Goal: Download file/media

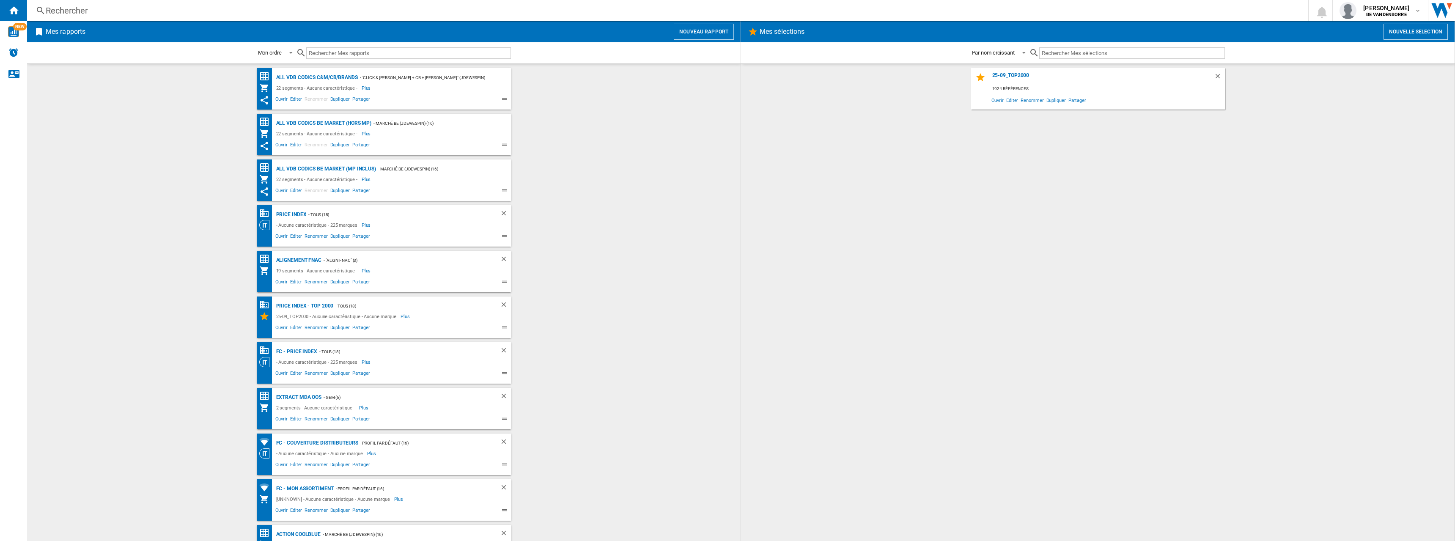
click at [548, 154] on wk-bookmarked-report "ALL VDB CODICS BE MARKET (hors MP) - Marché BE (jdewespin) (16) 22 segments - A…" at bounding box center [384, 134] width 696 height 41
click at [303, 397] on div "Extract MDA OOS" at bounding box center [298, 397] width 48 height 11
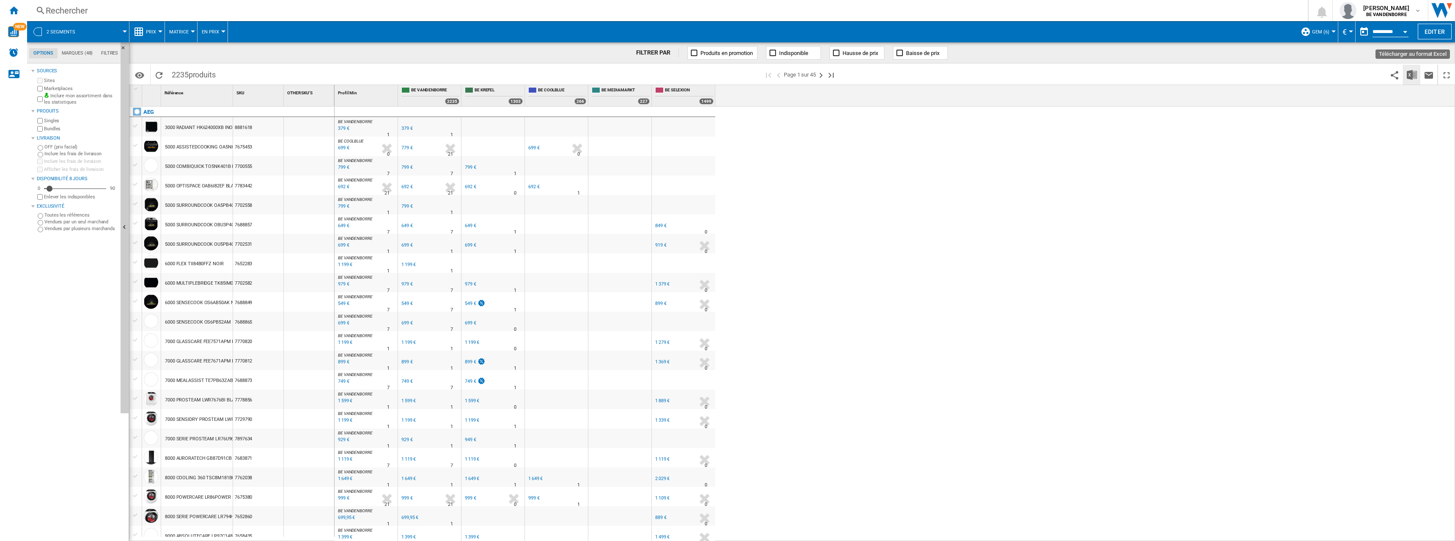
click at [1414, 82] on button "Télécharger au format Excel" at bounding box center [1411, 75] width 17 height 20
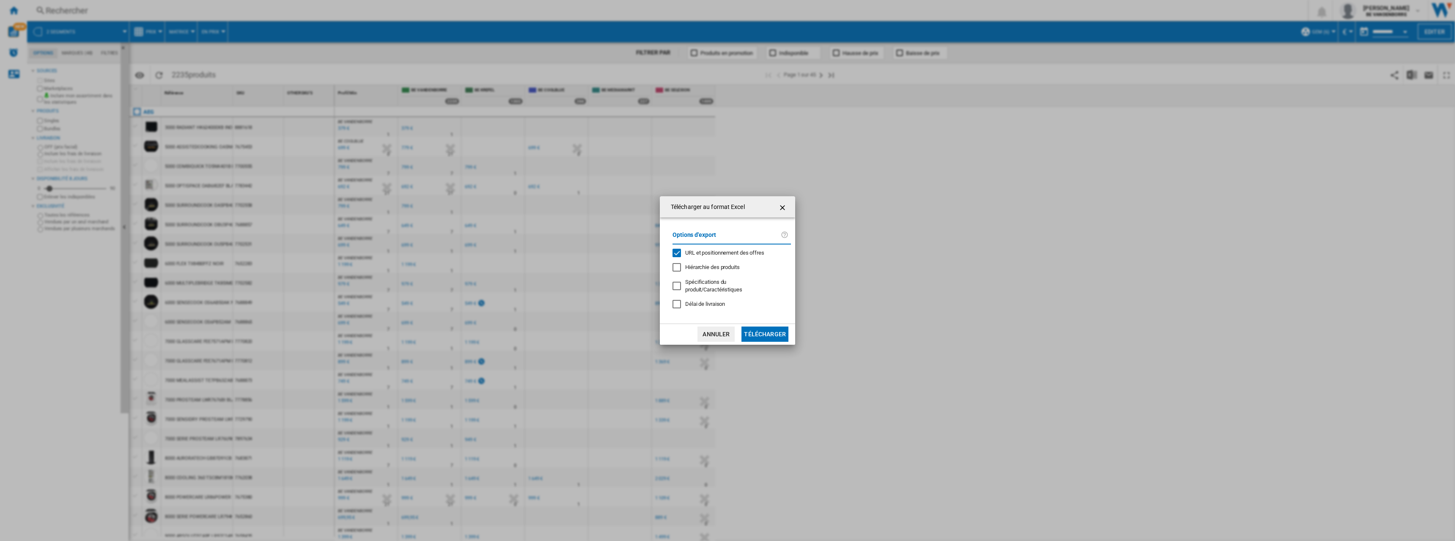
click at [724, 256] on span "URL et positionnement des offres" at bounding box center [724, 252] width 79 height 6
click at [773, 337] on button "Télécharger" at bounding box center [764, 333] width 47 height 15
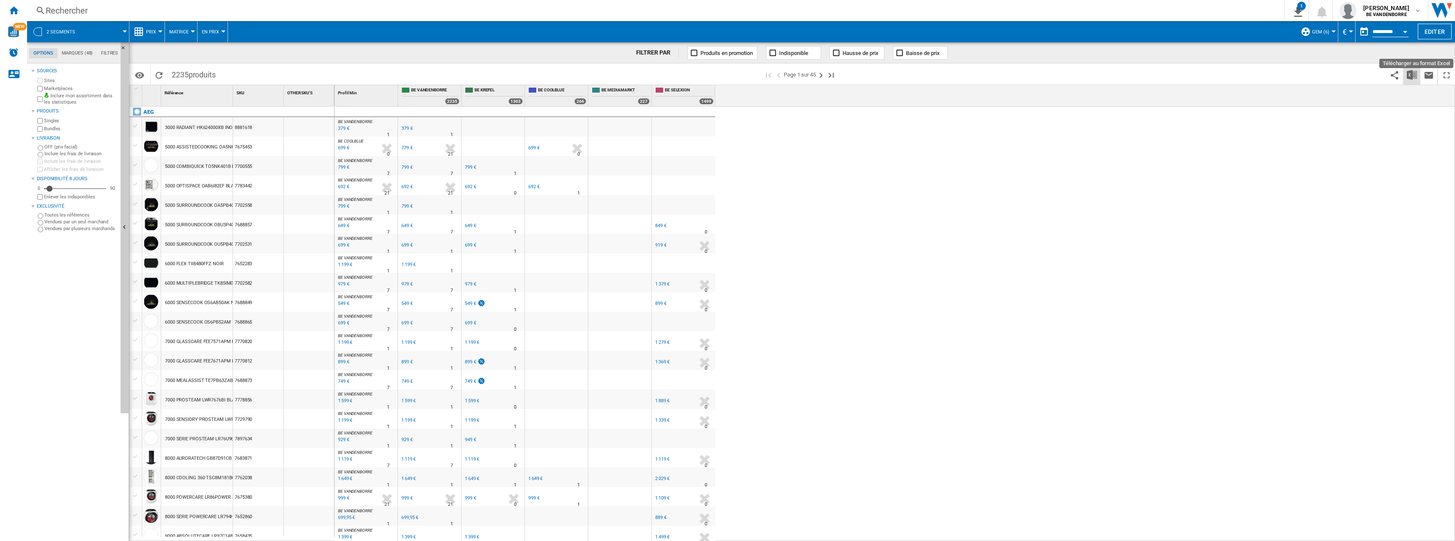
click at [1407, 74] on img "Télécharger au format Excel" at bounding box center [1411, 75] width 10 height 10
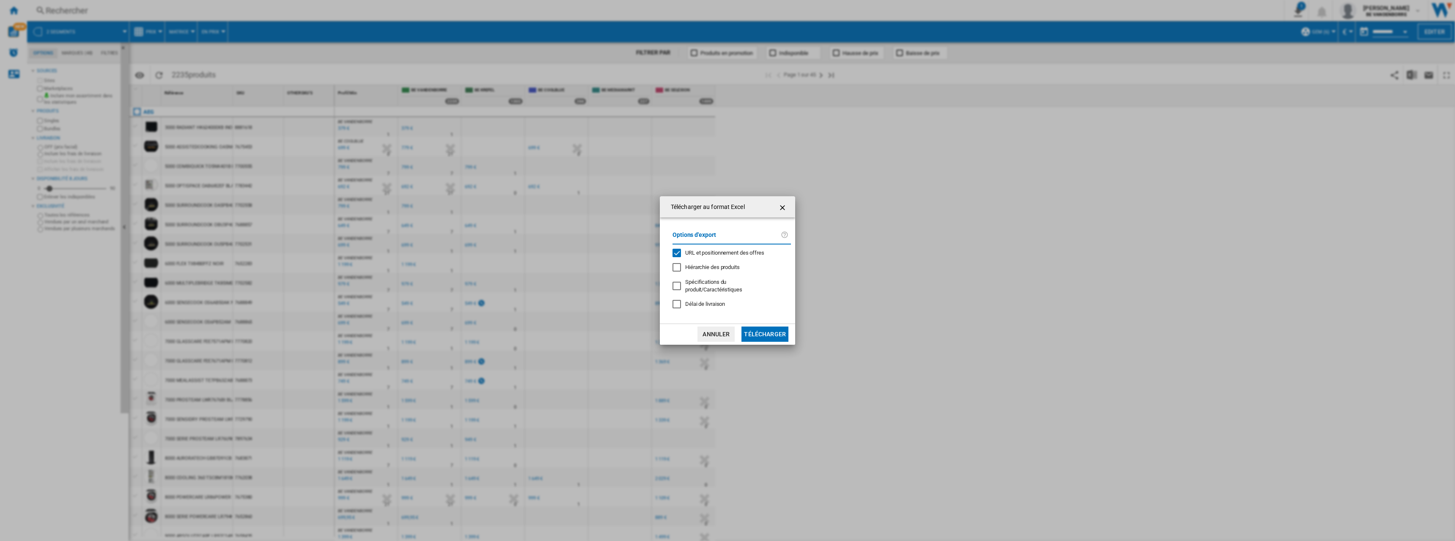
click at [714, 303] on span "Délai de livraison" at bounding box center [705, 304] width 40 height 6
click at [712, 261] on div "Options d'export URL et positionnement des offres Hiérarchie des produits Spéci…" at bounding box center [731, 270] width 127 height 89
click at [725, 254] on span "URL et positionnement des offres" at bounding box center [724, 252] width 79 height 6
click at [763, 327] on button "Télécharger" at bounding box center [764, 333] width 47 height 15
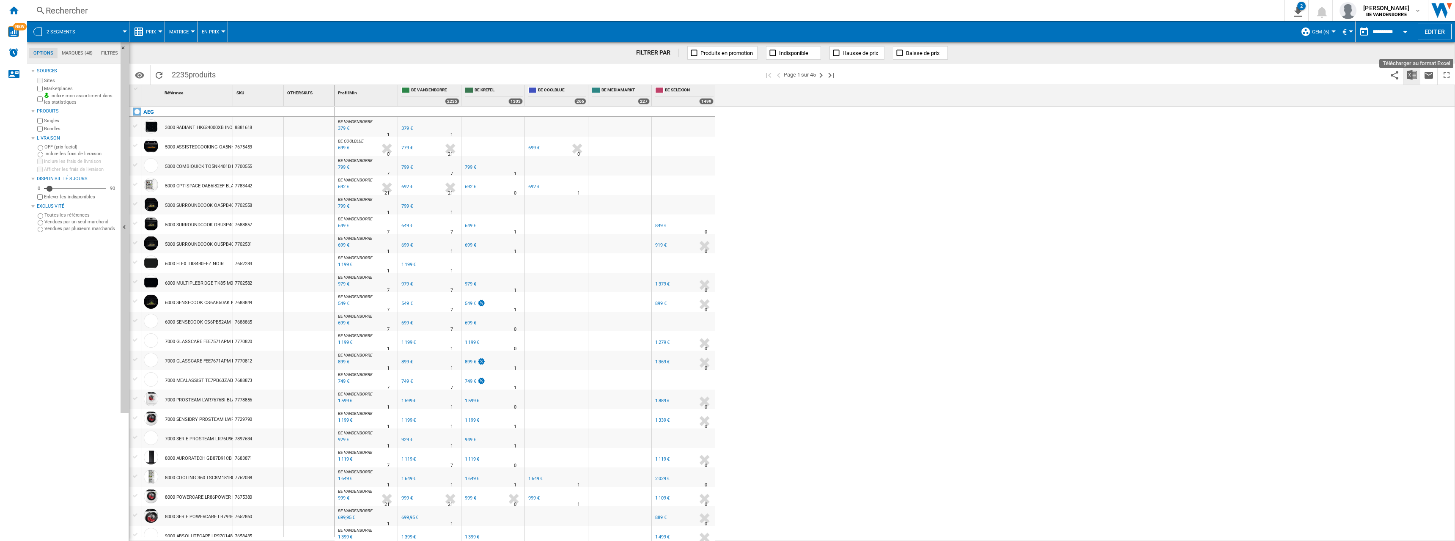
click at [1412, 77] on img "Télécharger au format Excel" at bounding box center [1411, 75] width 10 height 10
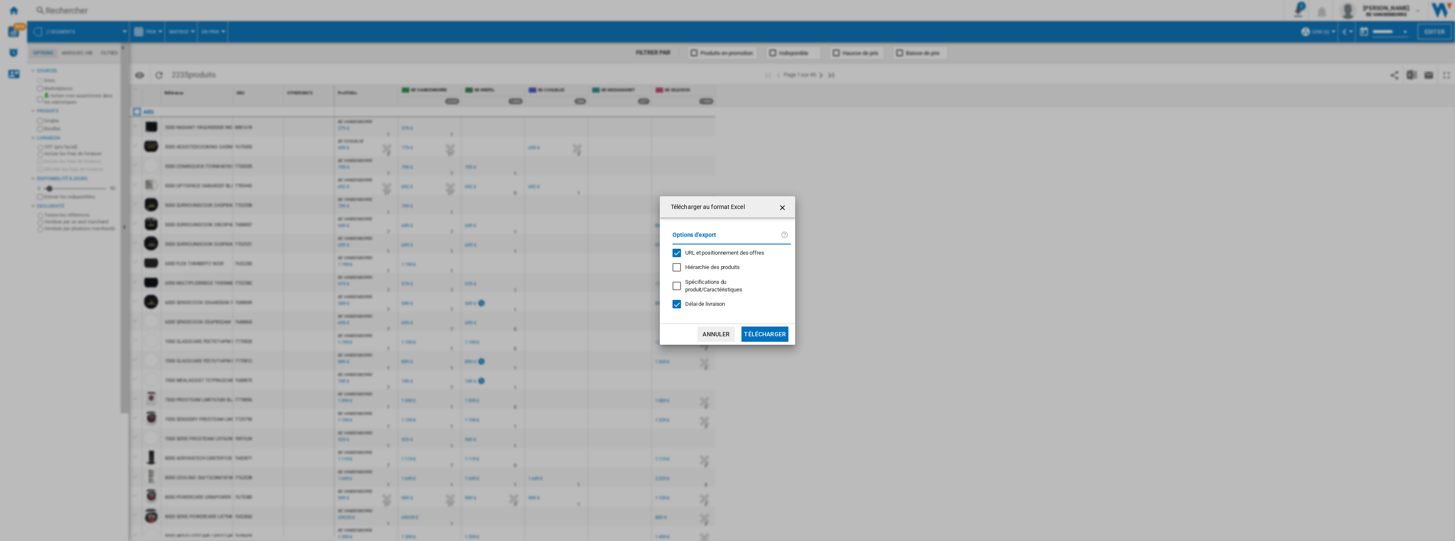
click at [735, 256] on span "URL et positionnement des offres" at bounding box center [724, 252] width 79 height 6
click at [764, 327] on button "Télécharger" at bounding box center [764, 333] width 47 height 15
